Goal: Check status: Check status

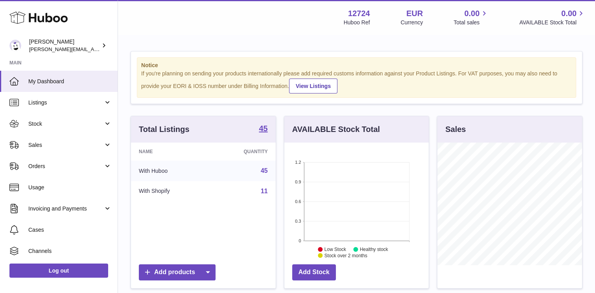
scroll to position [123, 145]
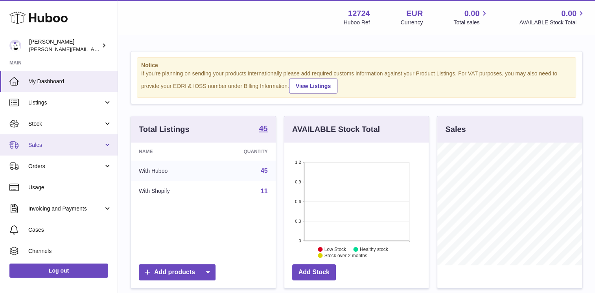
click at [55, 144] on span "Sales" at bounding box center [65, 145] width 75 height 7
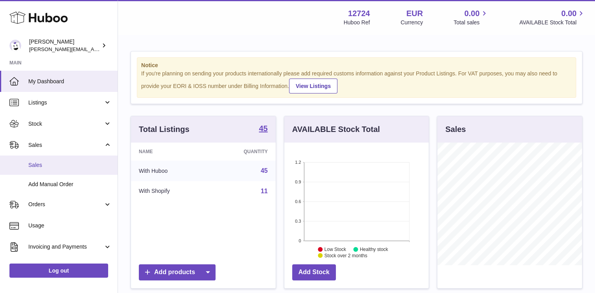
click at [56, 164] on span "Sales" at bounding box center [69, 165] width 83 height 7
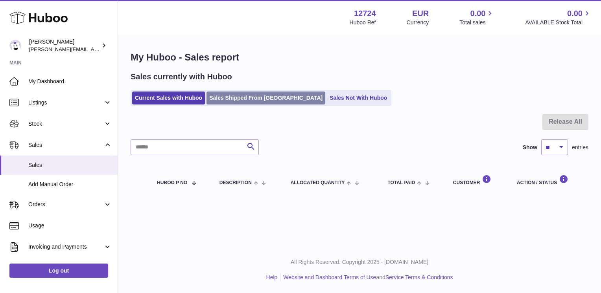
click at [235, 92] on link "Sales Shipped From Huboo" at bounding box center [266, 98] width 119 height 13
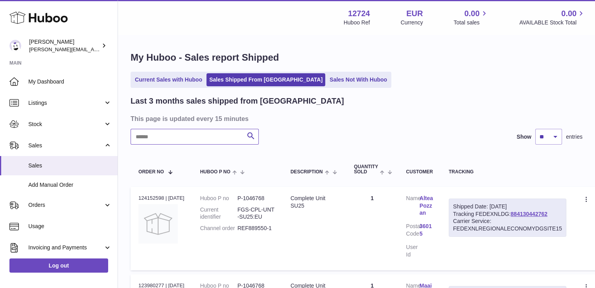
click at [233, 132] on input "text" at bounding box center [195, 137] width 128 height 16
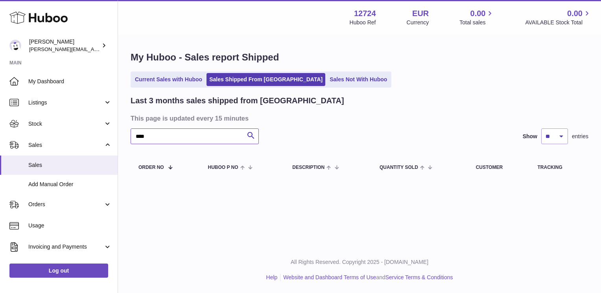
type input "****"
